Goal: Information Seeking & Learning: Learn about a topic

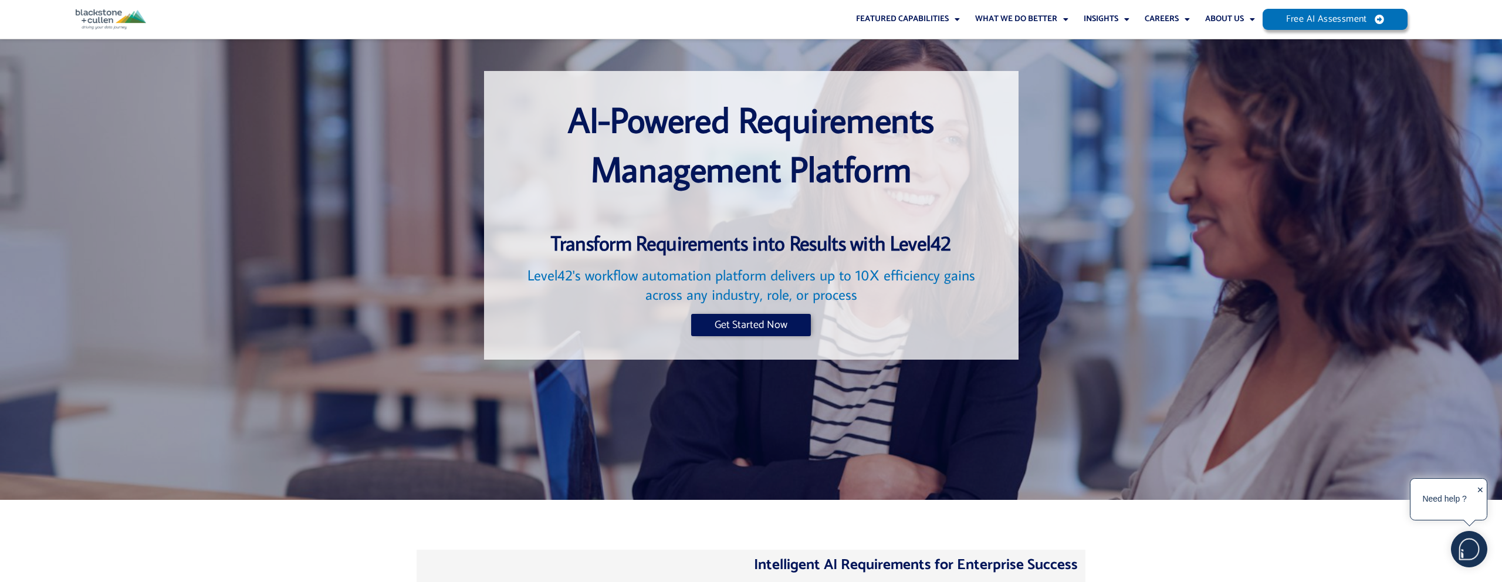
scroll to position [19, 0]
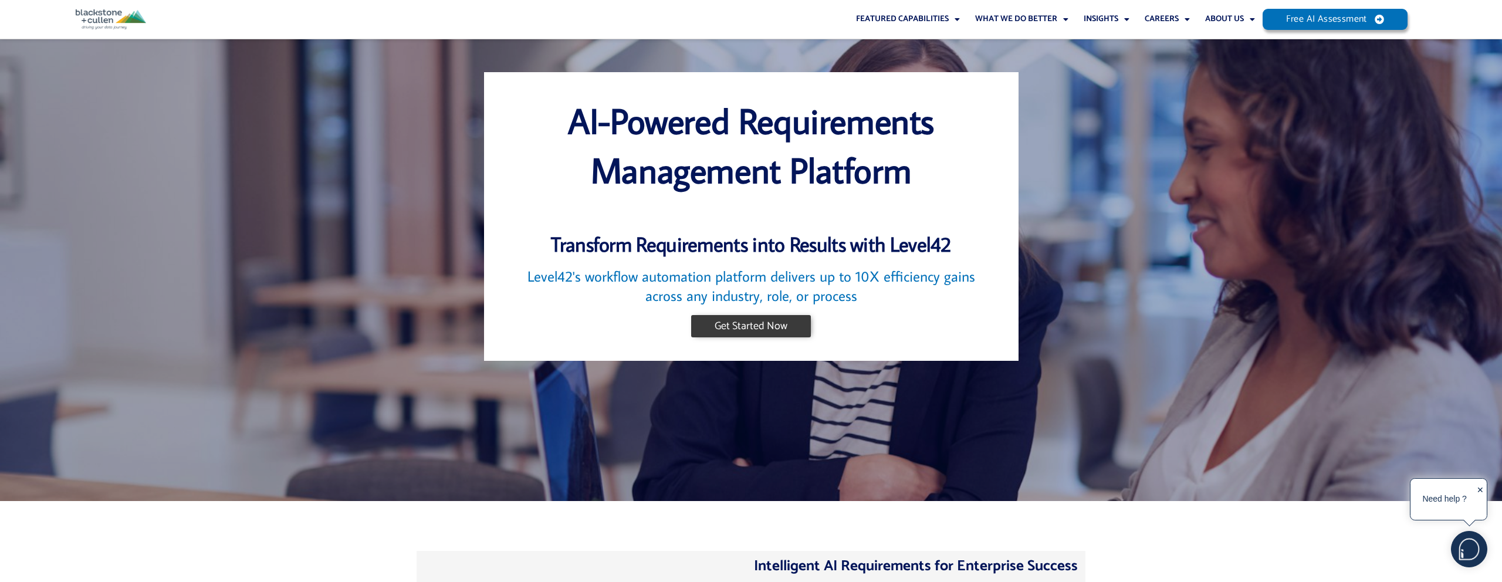
click at [772, 326] on span "Get Started Now" at bounding box center [751, 326] width 73 height 11
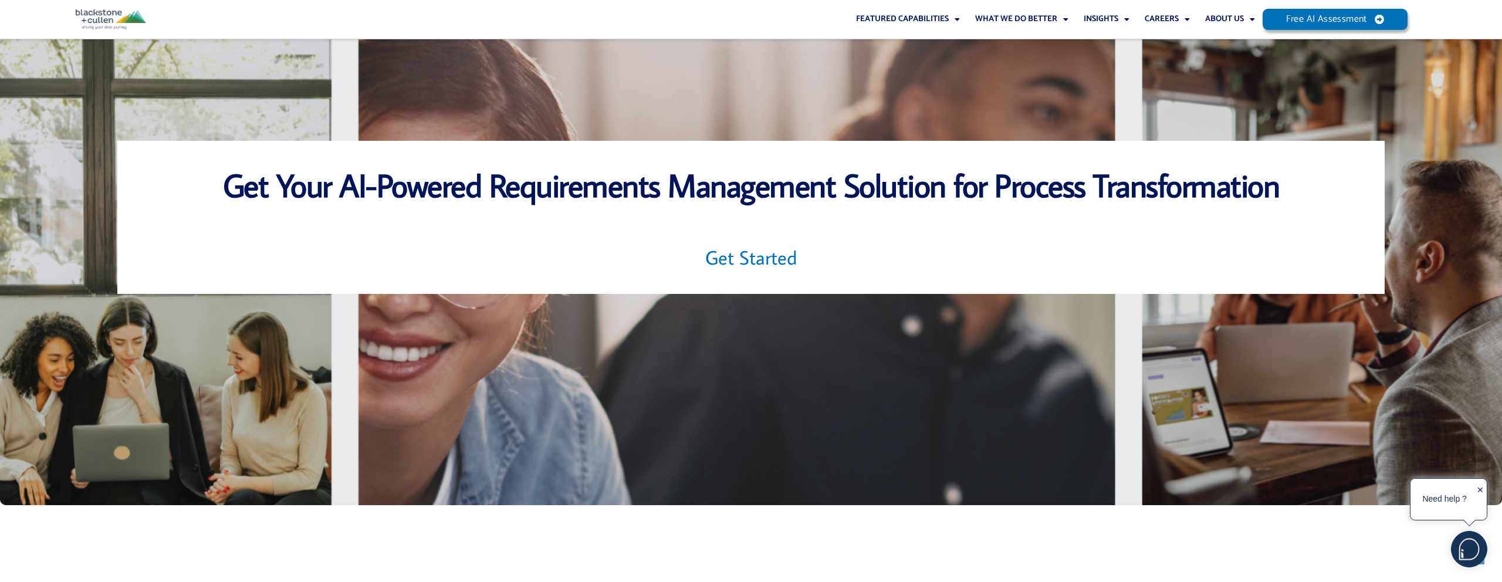
scroll to position [4044, 0]
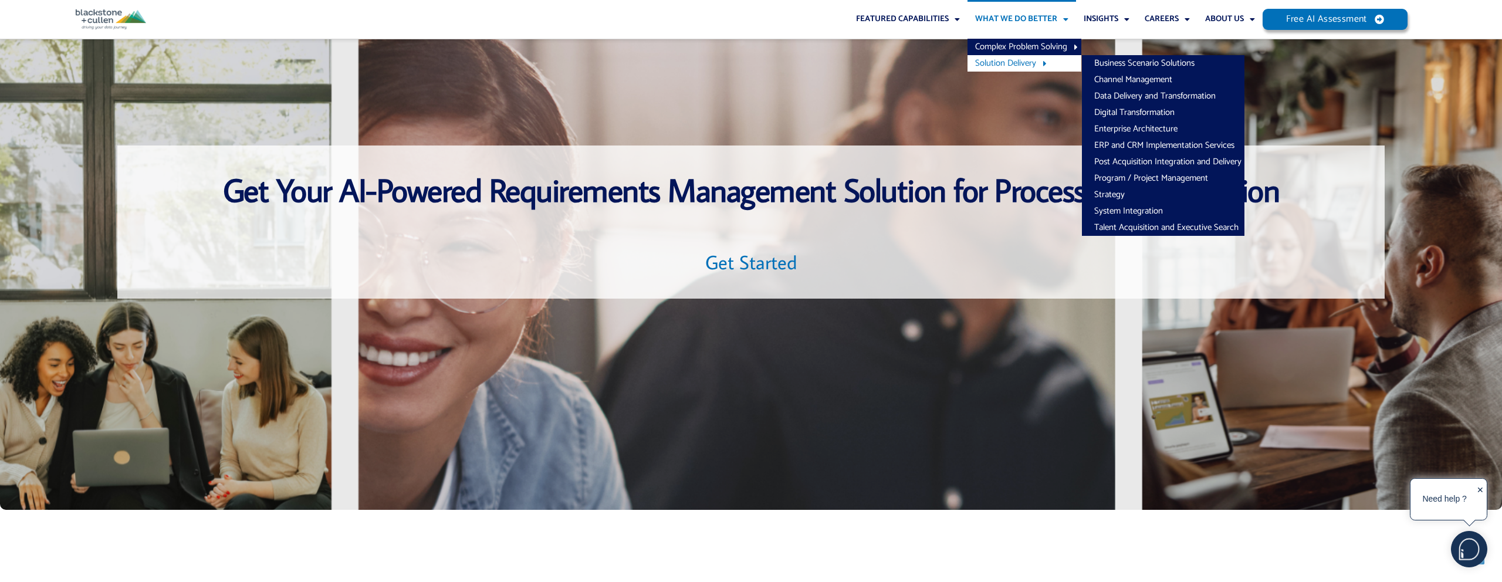
click at [1014, 68] on link "Solution Delivery" at bounding box center [1024, 63] width 114 height 16
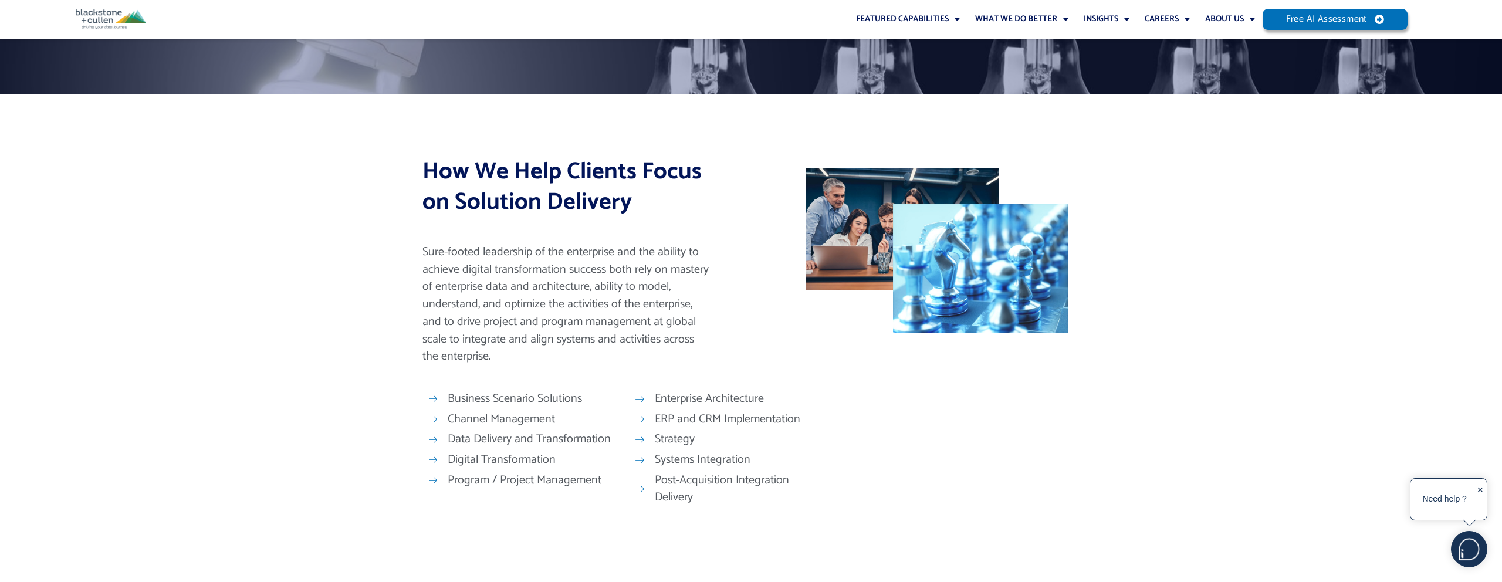
scroll to position [162, 0]
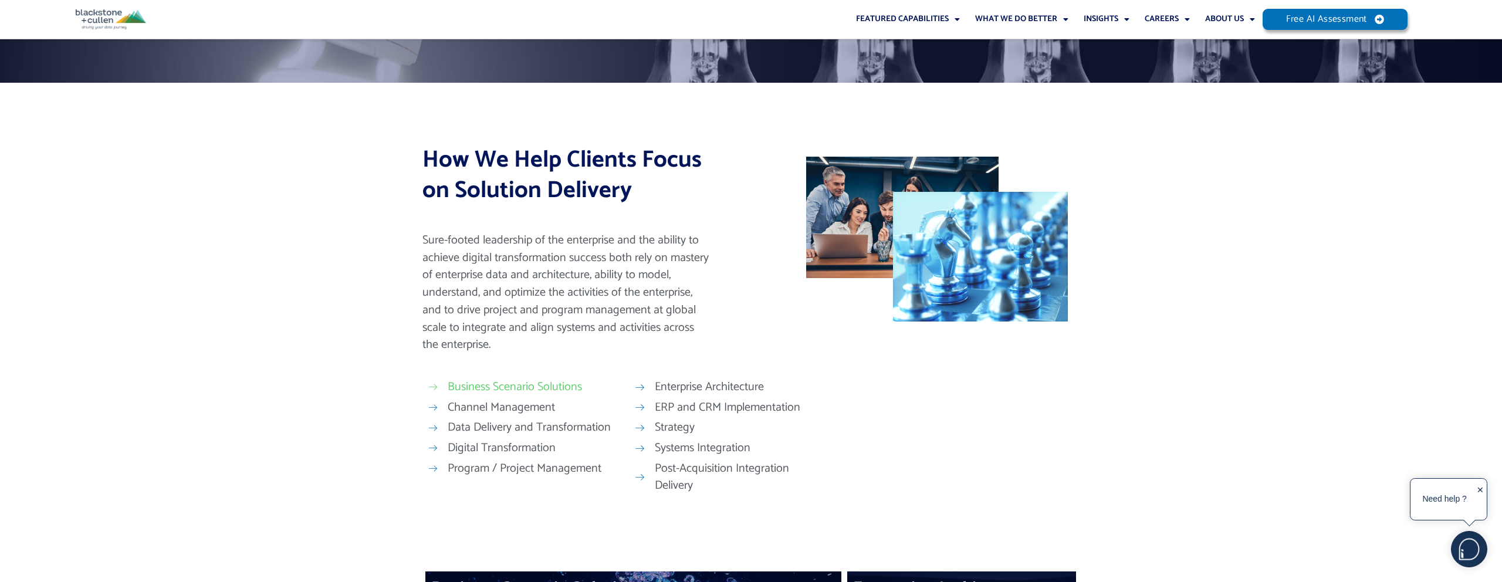
click at [435, 384] on icon at bounding box center [433, 387] width 11 height 9
click at [440, 386] on span at bounding box center [436, 387] width 16 height 9
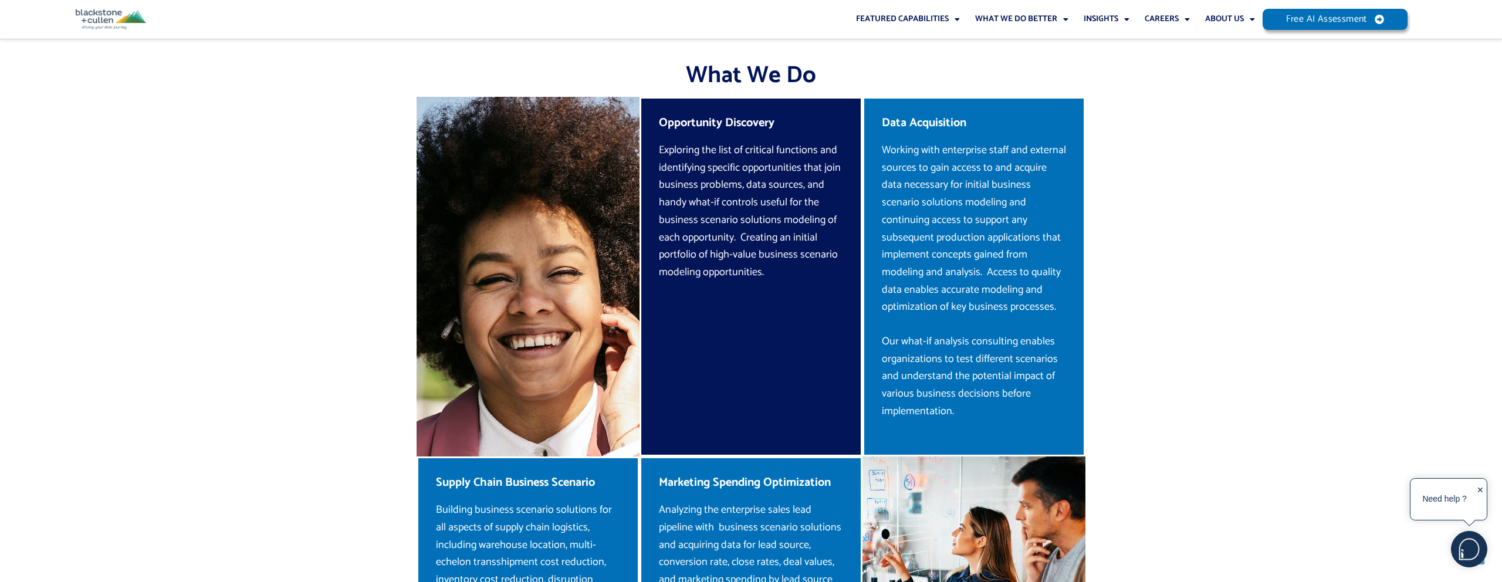
scroll to position [1199, 0]
